Goal: Task Accomplishment & Management: Complete application form

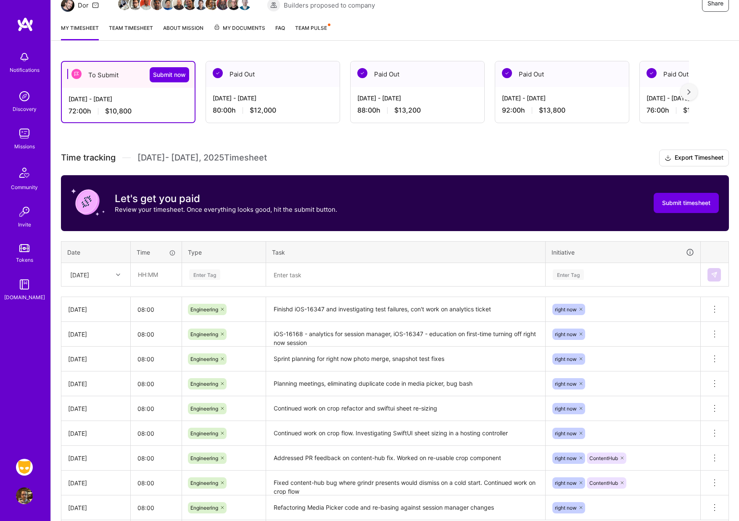
scroll to position [94, 0]
click at [158, 274] on input "text" at bounding box center [156, 274] width 50 height 22
type input "08:00"
click at [209, 277] on div "Enter Tag" at bounding box center [204, 274] width 31 height 13
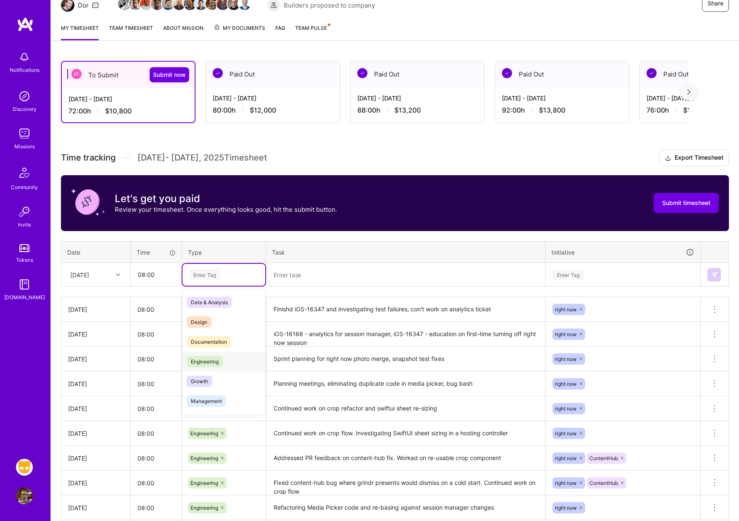
drag, startPoint x: 217, startPoint y: 363, endPoint x: 224, endPoint y: 359, distance: 7.7
click at [218, 362] on span "Engineering" at bounding box center [205, 361] width 36 height 11
click at [337, 282] on textarea at bounding box center [405, 275] width 277 height 22
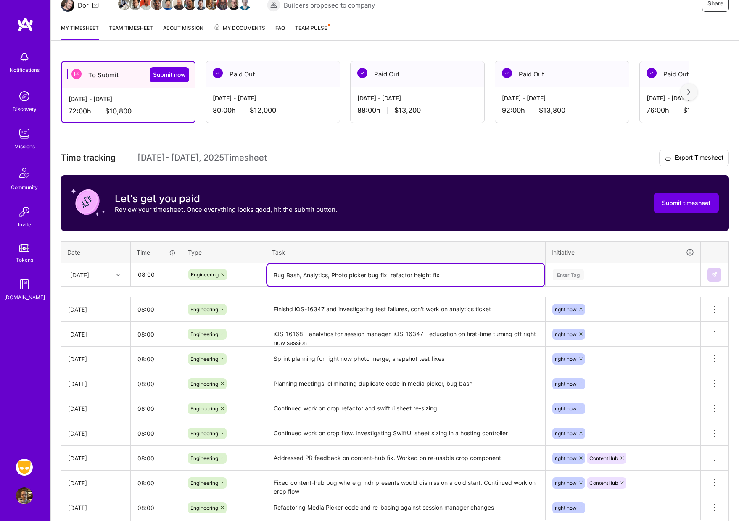
type textarea "Bug Bash, Analytics, Photo picker bug fix, refactor height fix"
click at [562, 271] on div "Enter Tag" at bounding box center [568, 274] width 31 height 13
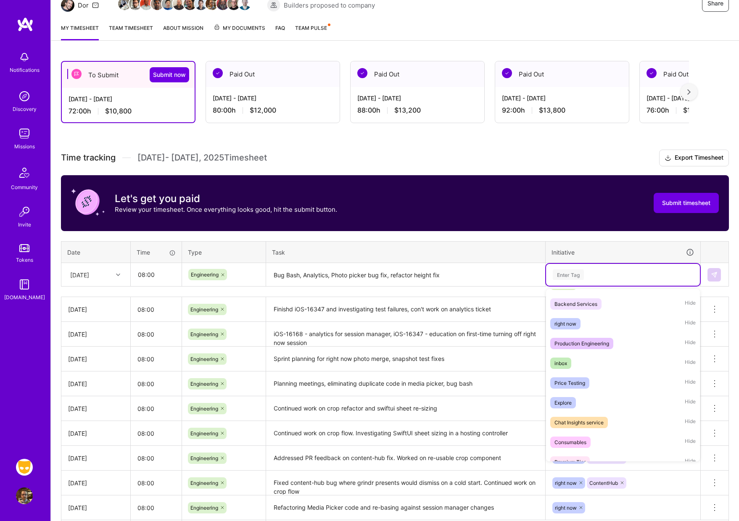
scroll to position [329, 0]
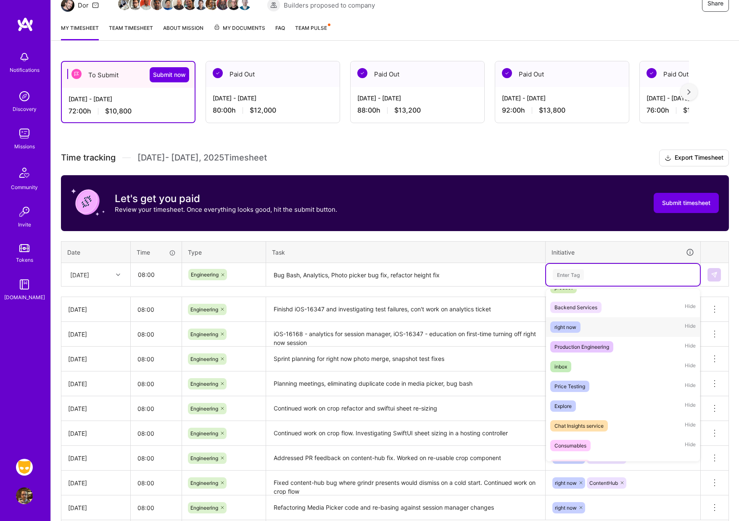
click at [565, 329] on div "right now" at bounding box center [565, 327] width 22 height 9
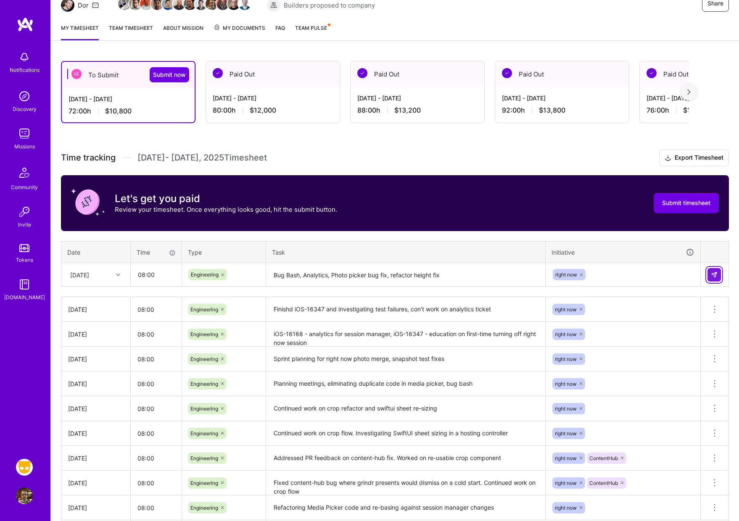
click at [711, 275] on img at bounding box center [714, 274] width 7 height 7
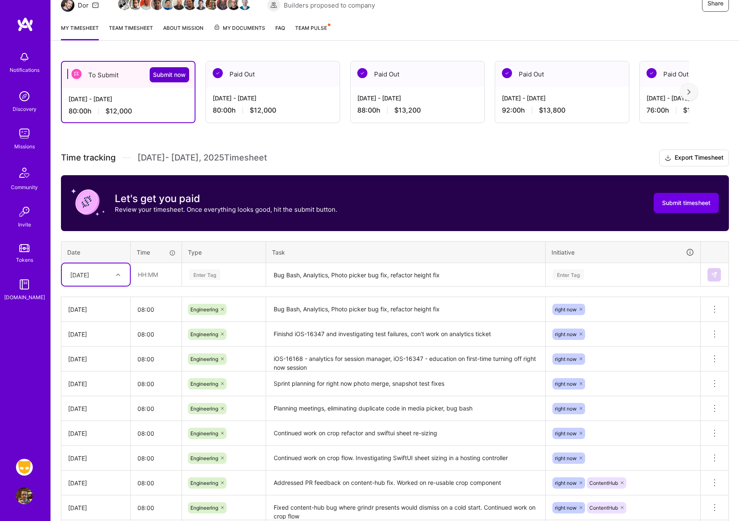
click at [172, 78] on span "Submit now" at bounding box center [169, 75] width 33 height 8
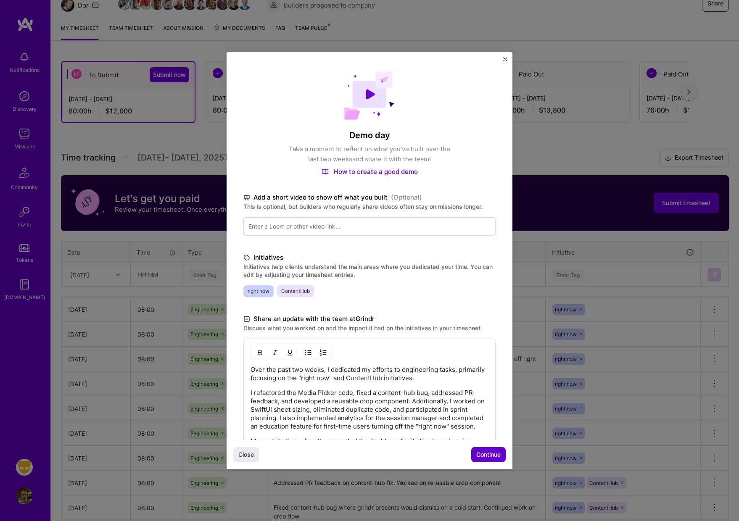
click at [490, 455] on span "Continue" at bounding box center [488, 454] width 24 height 8
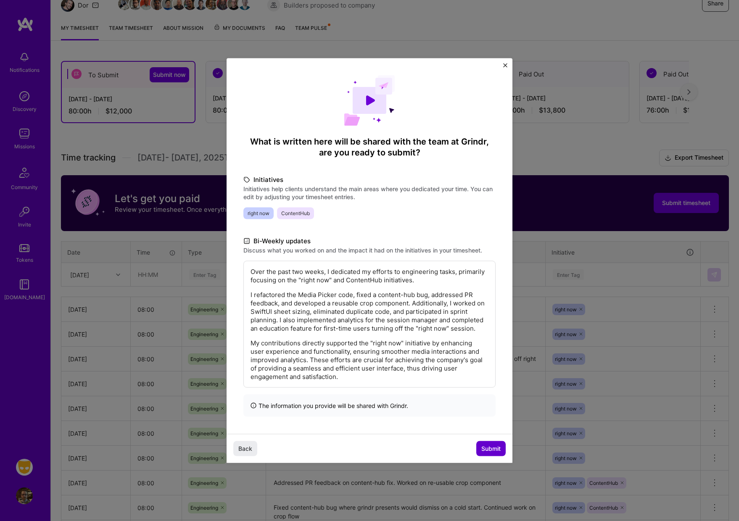
click at [494, 453] on span "Submit" at bounding box center [490, 448] width 19 height 8
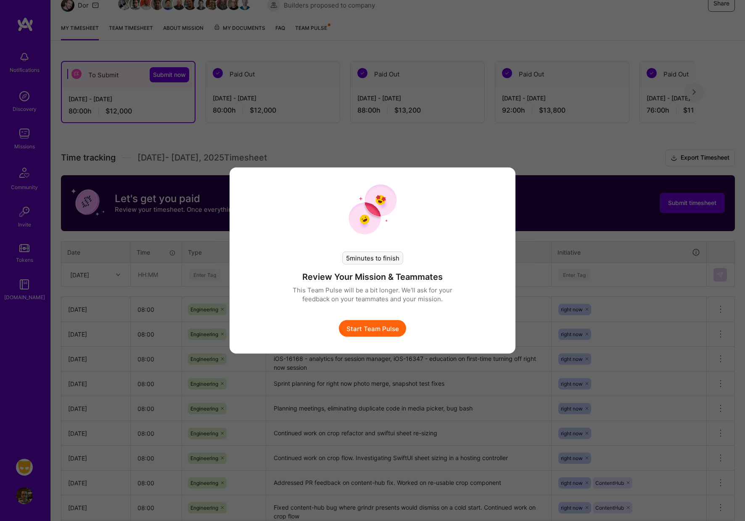
click at [379, 332] on button "Start Team Pulse" at bounding box center [372, 328] width 67 height 17
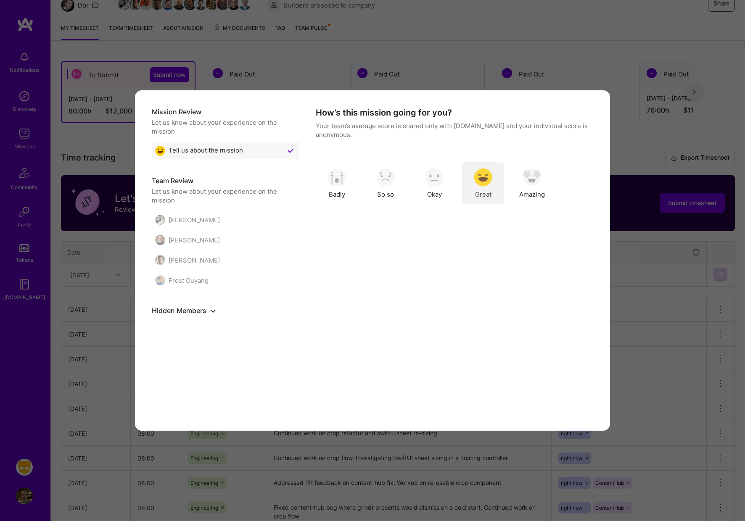
click at [485, 182] on img "modal" at bounding box center [483, 177] width 18 height 18
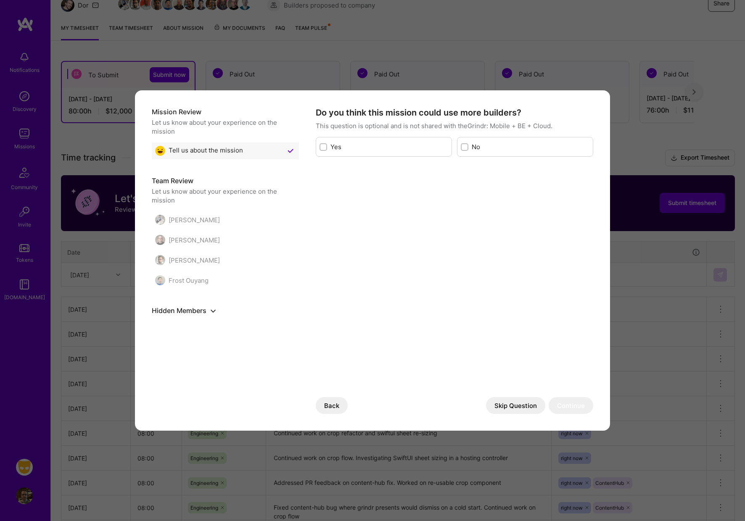
click at [511, 410] on button "Skip Question" at bounding box center [515, 405] width 59 height 17
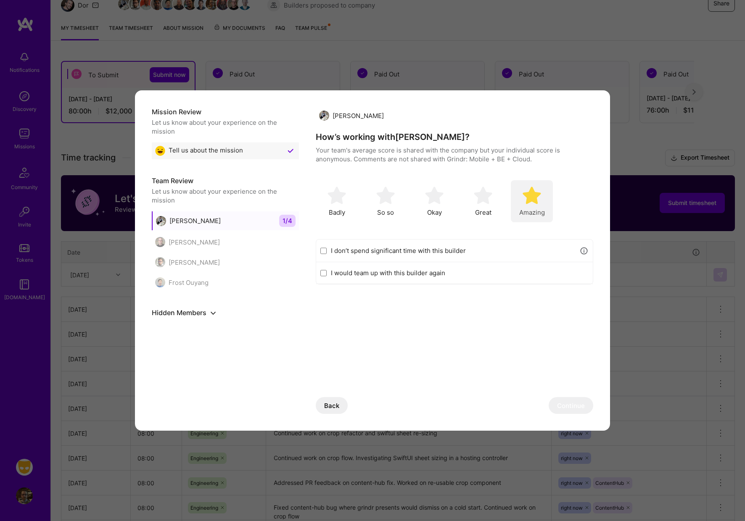
click at [534, 196] on img "modal" at bounding box center [531, 195] width 18 height 18
click at [573, 403] on button "Continue" at bounding box center [570, 405] width 45 height 17
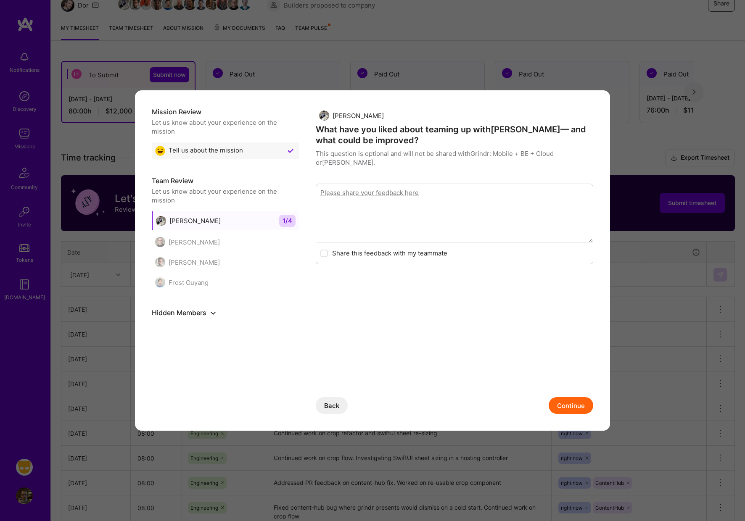
click at [571, 403] on button "Continue" at bounding box center [570, 405] width 45 height 17
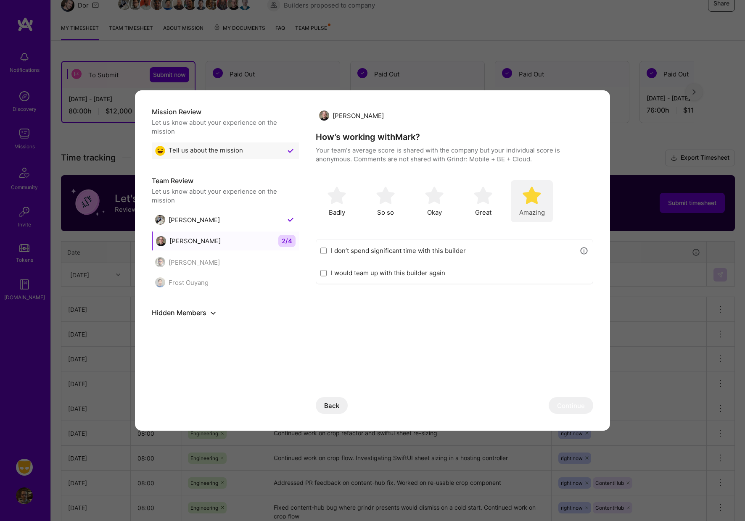
click at [532, 203] on img "modal" at bounding box center [531, 195] width 18 height 18
click at [574, 400] on button "Continue" at bounding box center [570, 405] width 45 height 17
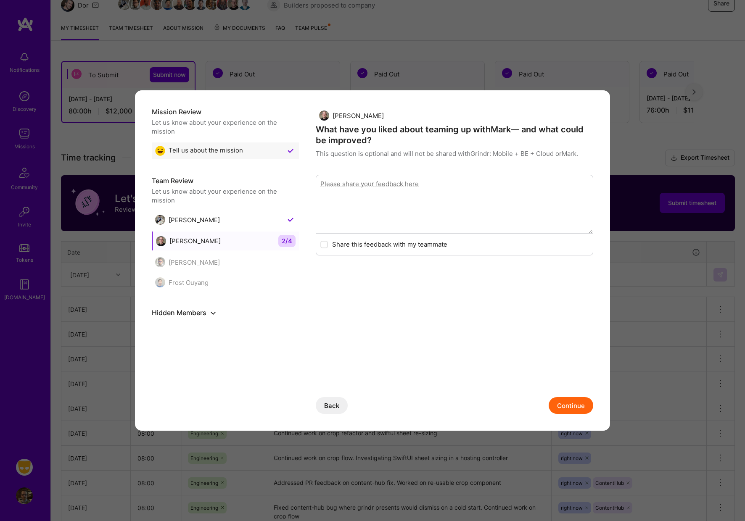
click at [574, 400] on button "Continue" at bounding box center [570, 405] width 45 height 17
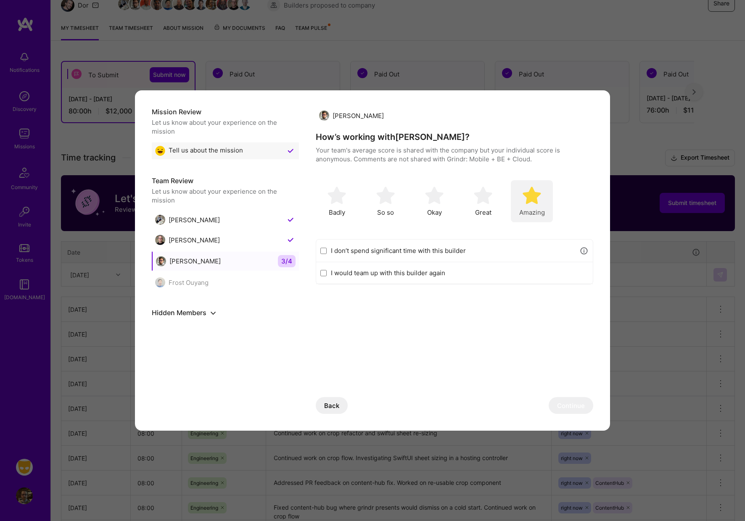
click at [530, 196] on img "modal" at bounding box center [531, 195] width 18 height 18
click at [566, 403] on button "Continue" at bounding box center [570, 405] width 45 height 17
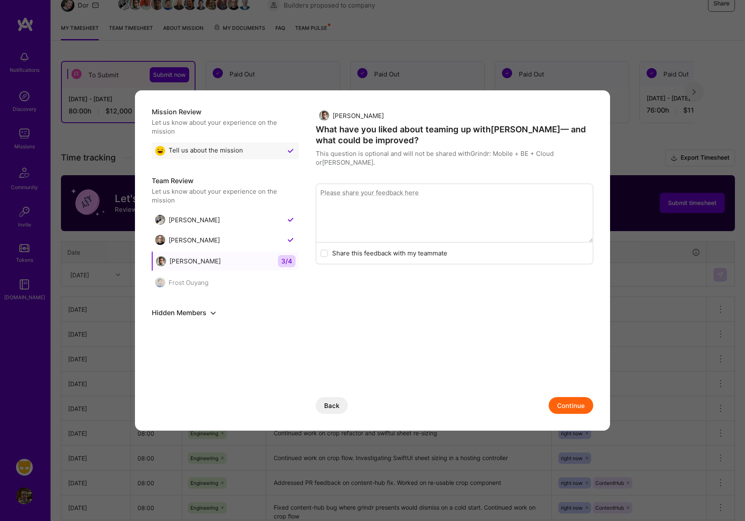
click at [572, 404] on button "Continue" at bounding box center [570, 405] width 45 height 17
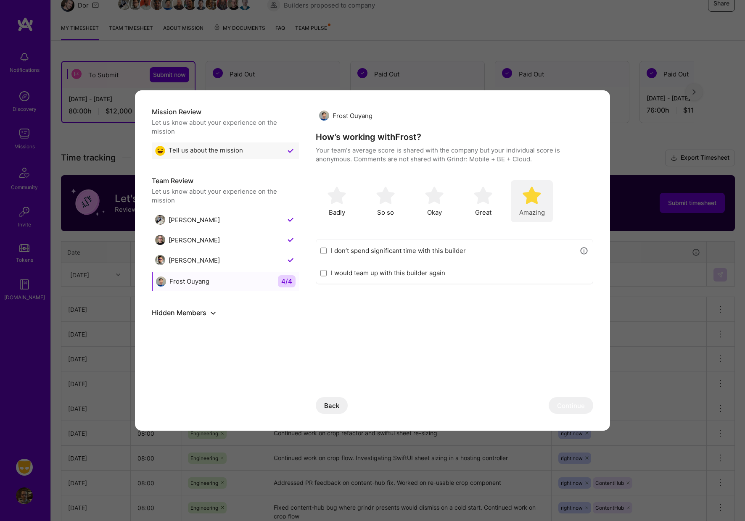
click at [539, 198] on img "modal" at bounding box center [531, 195] width 18 height 18
click at [573, 403] on button "Continue" at bounding box center [570, 405] width 45 height 17
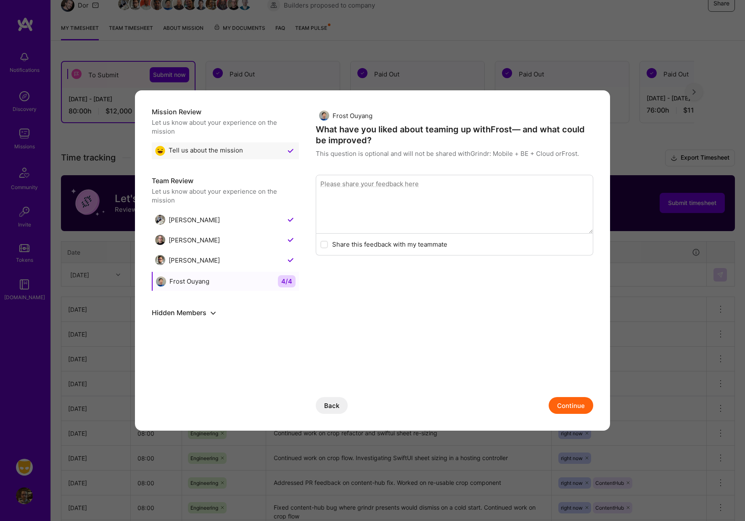
click at [337, 407] on button "Back" at bounding box center [332, 405] width 32 height 17
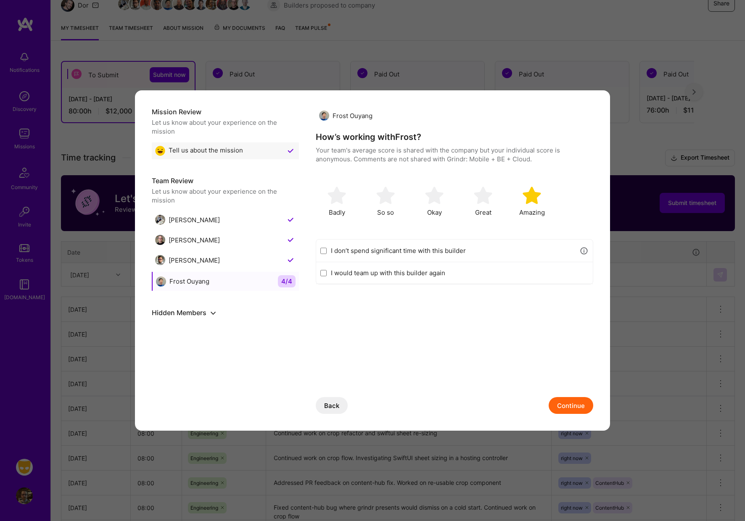
click at [337, 407] on button "Back" at bounding box center [332, 405] width 32 height 17
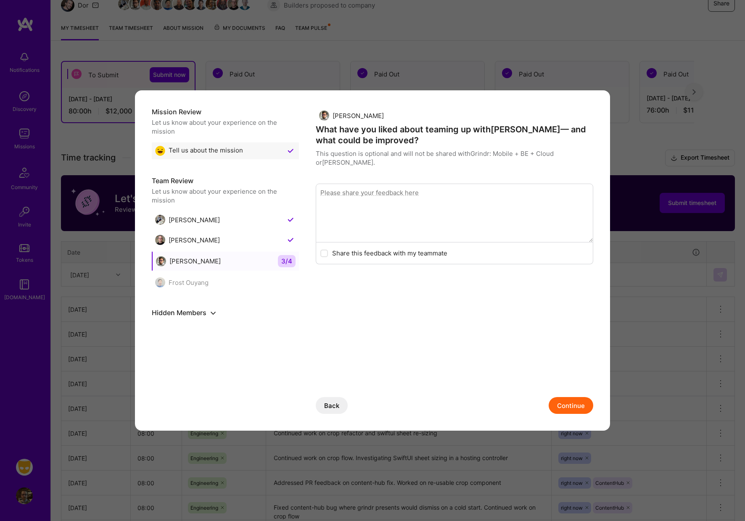
click at [336, 407] on button "Back" at bounding box center [332, 405] width 32 height 17
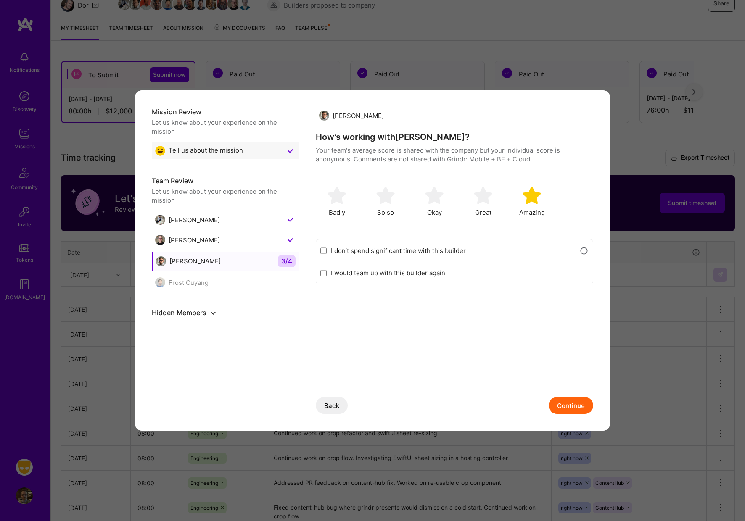
click at [336, 407] on button "Back" at bounding box center [332, 405] width 32 height 17
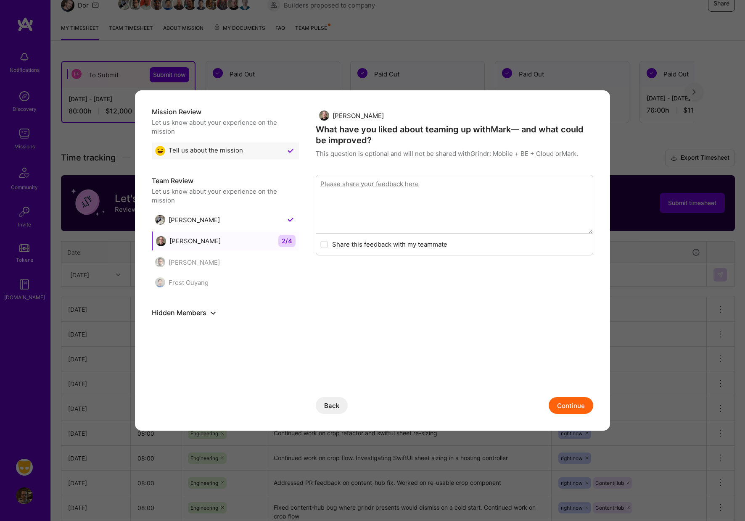
click at [336, 407] on button "Back" at bounding box center [332, 405] width 32 height 17
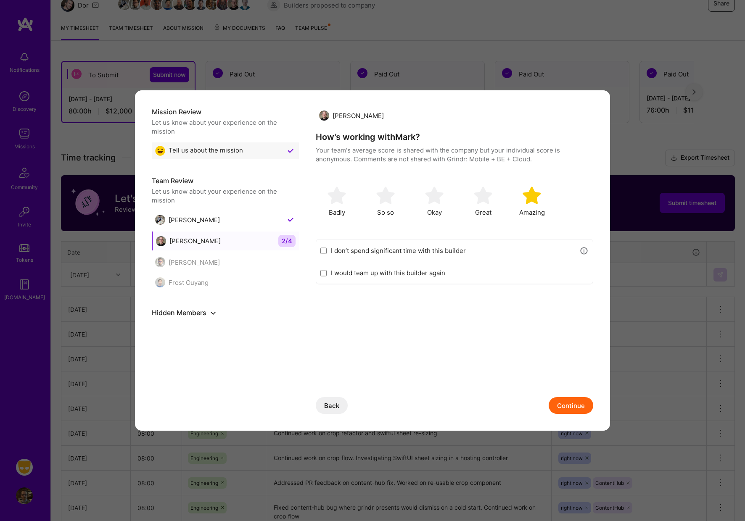
click at [336, 407] on button "Back" at bounding box center [332, 405] width 32 height 17
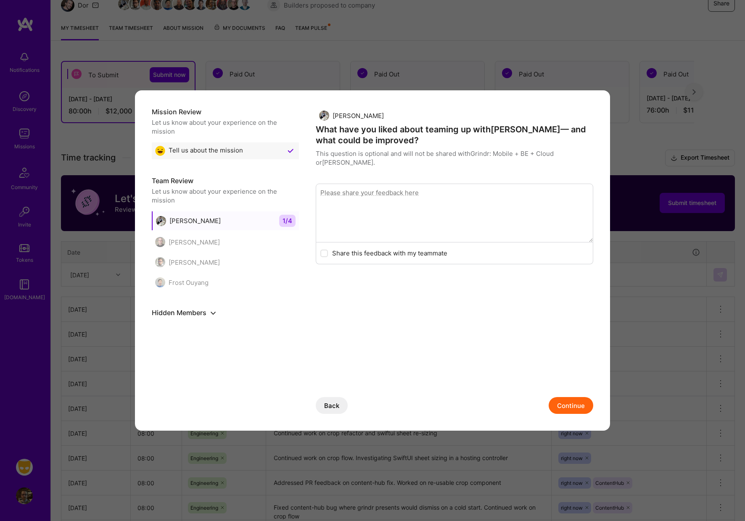
click at [331, 403] on button "Back" at bounding box center [332, 405] width 32 height 17
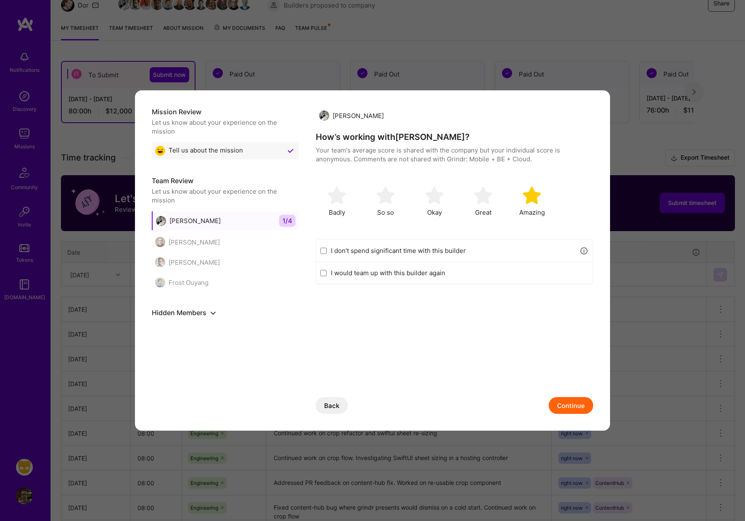
click at [325, 274] on input "I would team up with this builder again" at bounding box center [323, 273] width 6 height 7
checkbox input "true"
click at [560, 405] on button "Continue" at bounding box center [570, 405] width 45 height 17
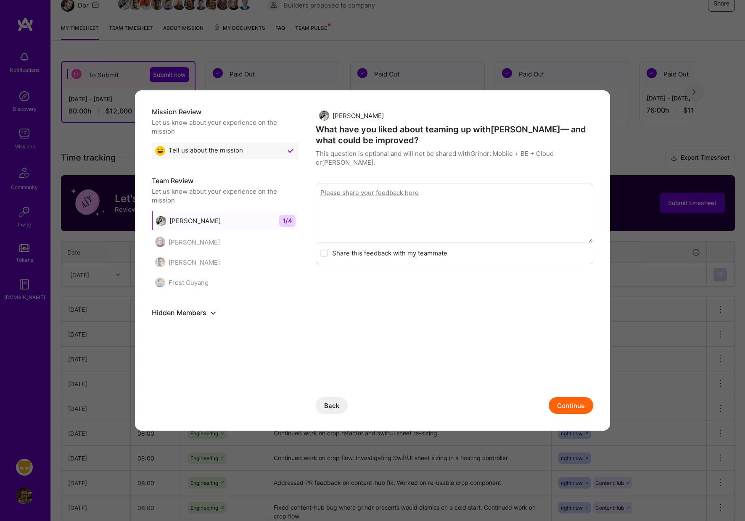
click at [564, 405] on button "Continue" at bounding box center [570, 405] width 45 height 17
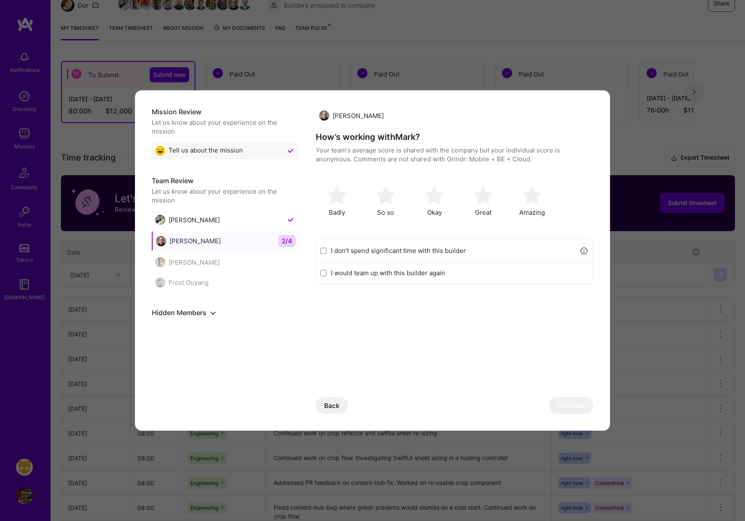
click at [325, 271] on input "I would team up with this builder again" at bounding box center [323, 273] width 6 height 7
checkbox input "true"
click at [529, 199] on img "modal" at bounding box center [531, 195] width 18 height 18
click at [570, 401] on button "Continue" at bounding box center [570, 405] width 45 height 17
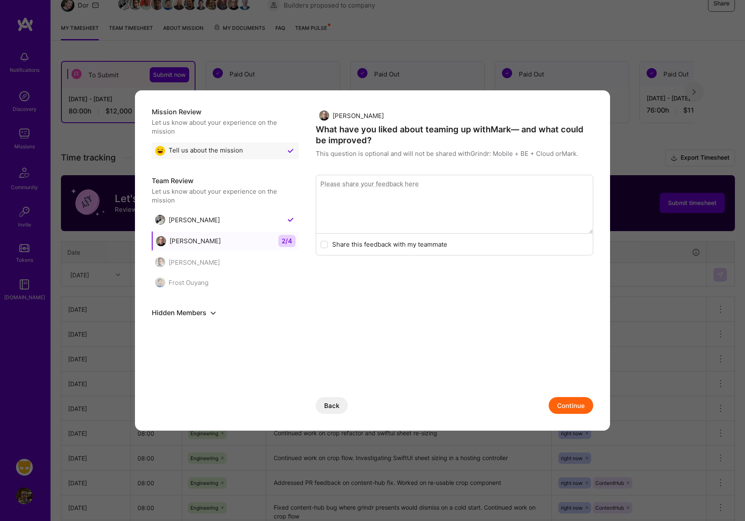
click at [570, 401] on button "Continue" at bounding box center [570, 405] width 45 height 17
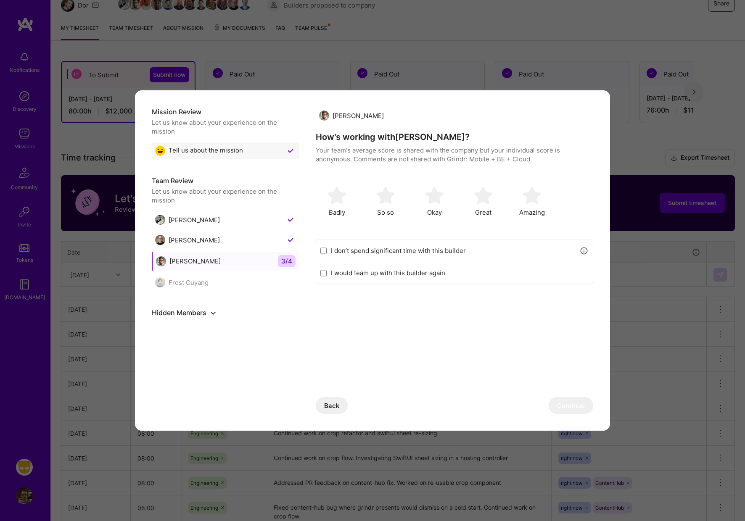
click at [326, 274] on input "I would team up with this builder again" at bounding box center [323, 273] width 6 height 7
checkbox input "true"
click at [539, 196] on img "modal" at bounding box center [531, 195] width 18 height 18
click at [574, 406] on button "Continue" at bounding box center [570, 405] width 45 height 17
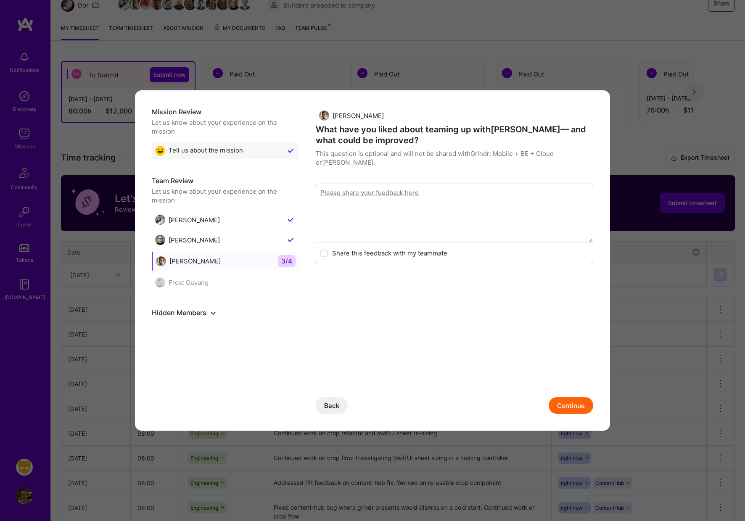
click at [574, 406] on button "Continue" at bounding box center [570, 405] width 45 height 17
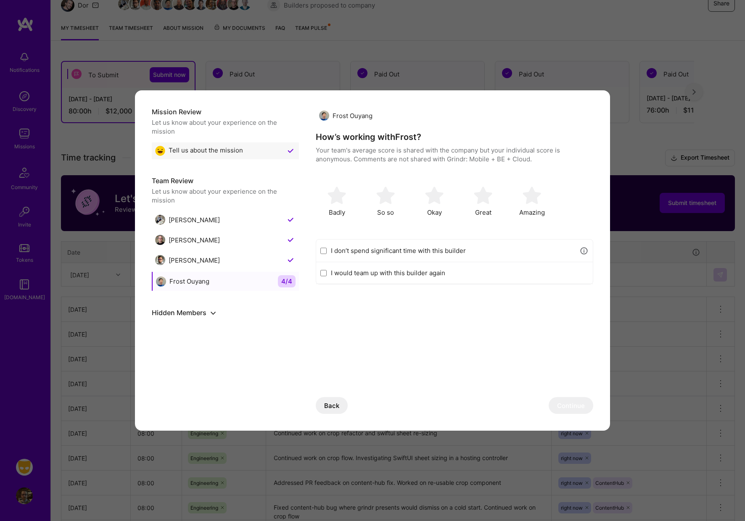
drag, startPoint x: 324, startPoint y: 271, endPoint x: 413, endPoint y: 249, distance: 92.7
click at [324, 271] on input "I would team up with this builder again" at bounding box center [323, 273] width 6 height 7
checkbox input "true"
click at [535, 197] on img "modal" at bounding box center [531, 195] width 18 height 18
click at [579, 411] on button "Continue" at bounding box center [570, 405] width 45 height 17
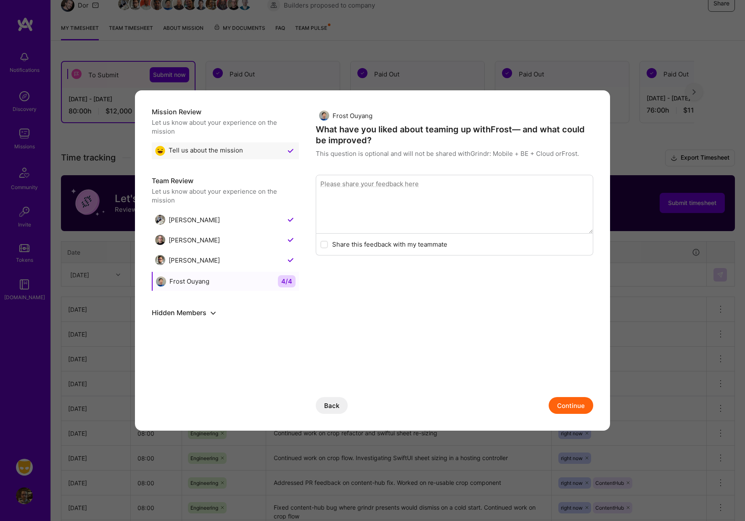
click at [572, 407] on button "Continue" at bounding box center [570, 405] width 45 height 17
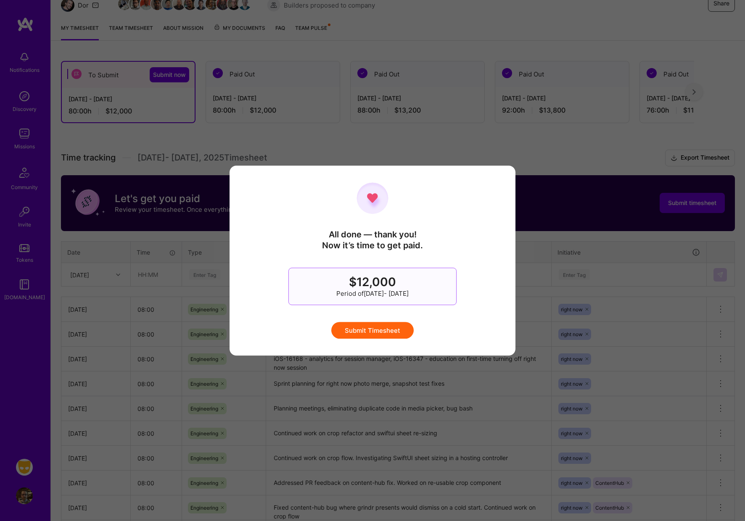
click at [369, 329] on button "Submit Timesheet" at bounding box center [372, 330] width 82 height 17
